Goal: Task Accomplishment & Management: Manage account settings

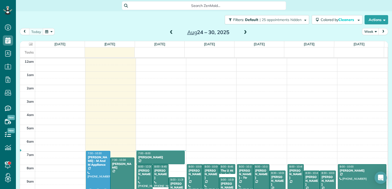
scroll to position [93, 0]
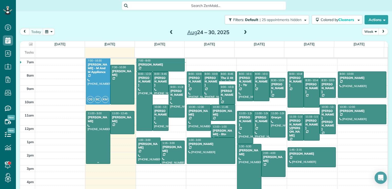
click at [101, 122] on div at bounding box center [98, 137] width 24 height 52
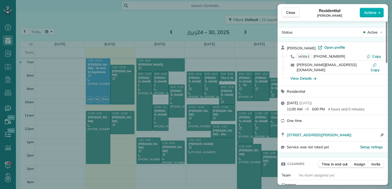
drag, startPoint x: 285, startPoint y: 129, endPoint x: 371, endPoint y: 126, distance: 85.9
click at [371, 129] on div "[STREET_ADDRESS][PERSON_NAME] Open access information" at bounding box center [332, 135] width 110 height 12
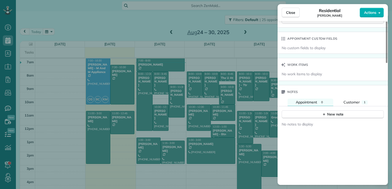
scroll to position [359, 0]
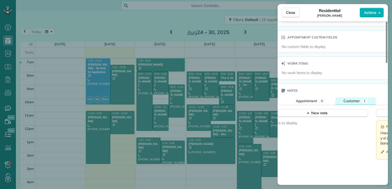
click at [346, 99] on span "Customer" at bounding box center [351, 101] width 16 height 5
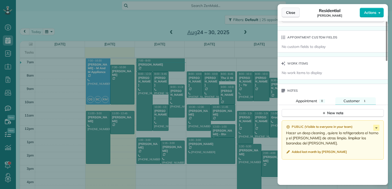
click at [297, 13] on button "Close" at bounding box center [290, 13] width 18 height 10
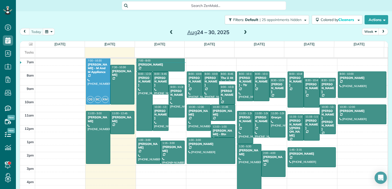
click at [173, 156] on div at bounding box center [173, 152] width 24 height 23
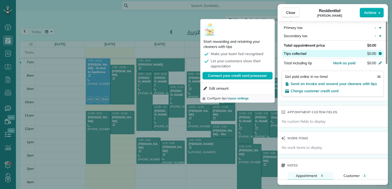
scroll to position [335, 0]
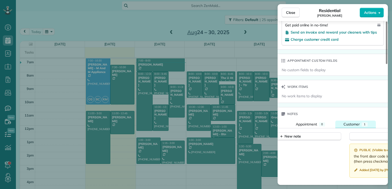
click at [342, 128] on button "Customer 1" at bounding box center [355, 124] width 41 height 7
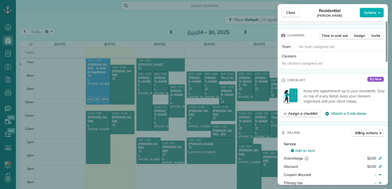
scroll to position [103, 0]
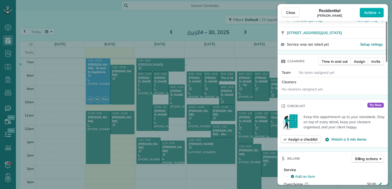
click at [102, 136] on div "Close Residential [PERSON_NAME] Actions Status Active [PERSON_NAME] · Open prof…" at bounding box center [196, 94] width 392 height 189
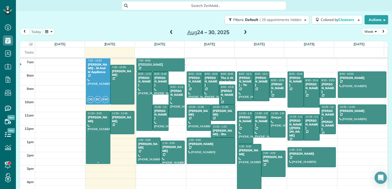
click at [102, 136] on div at bounding box center [98, 137] width 24 height 52
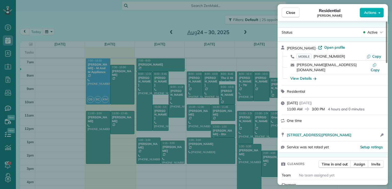
drag, startPoint x: 294, startPoint y: 15, endPoint x: 289, endPoint y: 18, distance: 6.0
click at [293, 16] on button "Close" at bounding box center [290, 13] width 18 height 10
